Goal: Entertainment & Leisure: Consume media (video, audio)

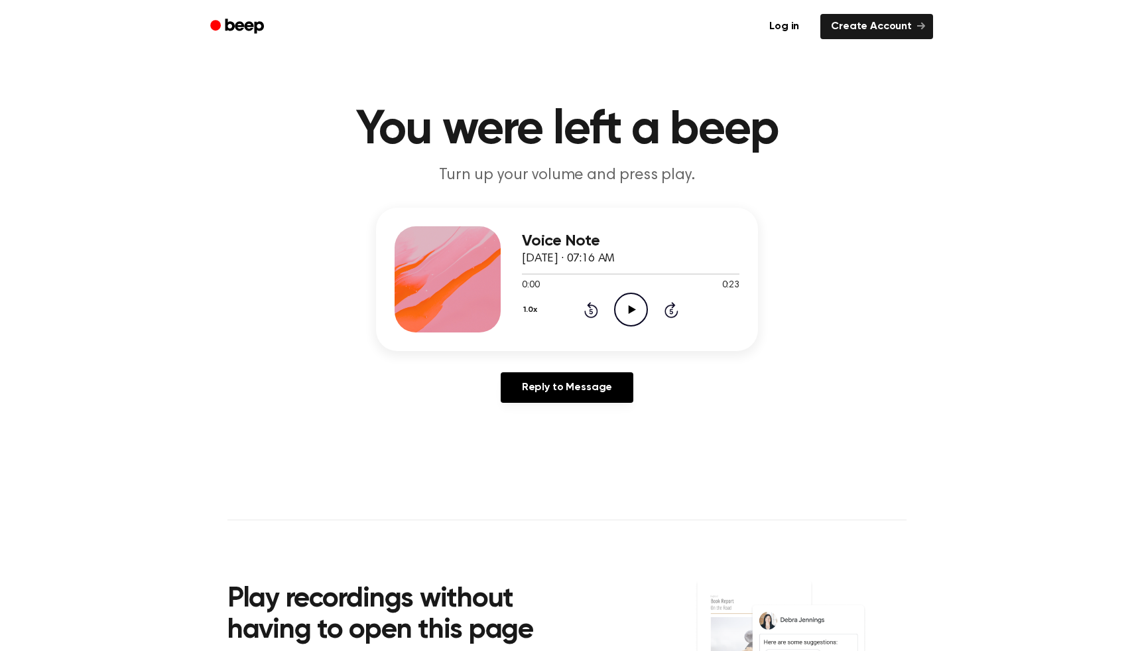
click at [635, 302] on icon "Play Audio" at bounding box center [631, 310] width 34 height 34
click at [635, 302] on icon "Pause Audio" at bounding box center [631, 310] width 34 height 34
click at [635, 302] on icon "Play Audio" at bounding box center [631, 310] width 34 height 34
click at [629, 307] on icon at bounding box center [631, 309] width 7 height 9
